Goal: Transaction & Acquisition: Purchase product/service

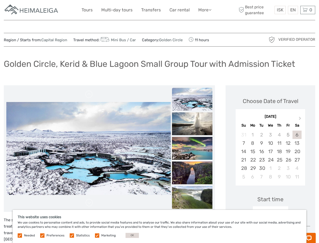
click at [205, 10] on link "More" at bounding box center [204, 9] width 13 height 7
click at [211, 10] on icon at bounding box center [210, 10] width 3 height 4
click at [280, 10] on span "ISK" at bounding box center [280, 9] width 7 height 5
click at [293, 10] on div "EN English Español Deutsch" at bounding box center [293, 10] width 10 height 8
click at [308, 10] on div "0 Items Total 0 ISK Checkout The shopping cart is empty." at bounding box center [308, 10] width 15 height 8
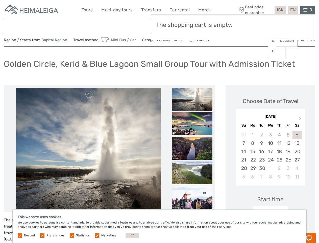
click at [88, 148] on img at bounding box center [88, 148] width 145 height 121
click at [89, 94] on link at bounding box center [89, 94] width 8 height 8
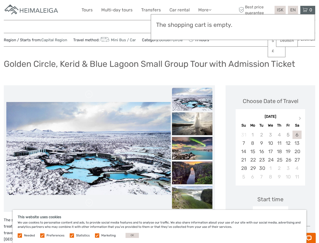
click at [89, 202] on link at bounding box center [89, 202] width 8 height 8
click at [192, 112] on img at bounding box center [192, 123] width 40 height 23
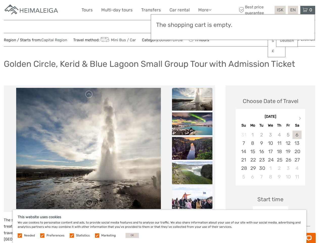
click at [192, 124] on img at bounding box center [192, 123] width 40 height 23
